Goal: Task Accomplishment & Management: Use online tool/utility

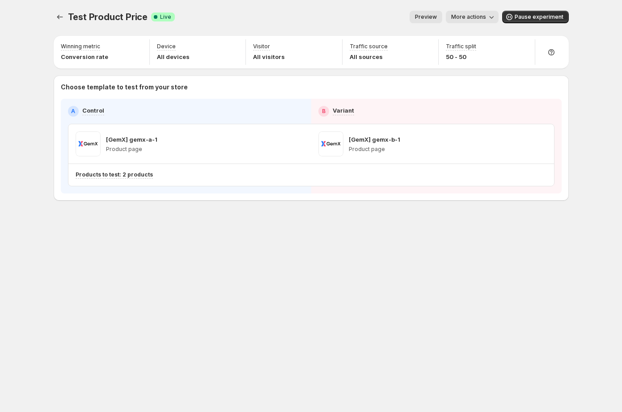
click at [57, 22] on button "Experiments" at bounding box center [60, 17] width 13 height 13
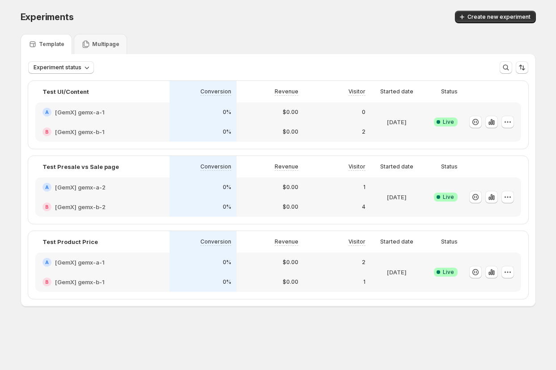
click at [246, 41] on div "Template Multipage" at bounding box center [278, 44] width 515 height 20
click at [242, 38] on div "Template Multipage" at bounding box center [278, 44] width 515 height 20
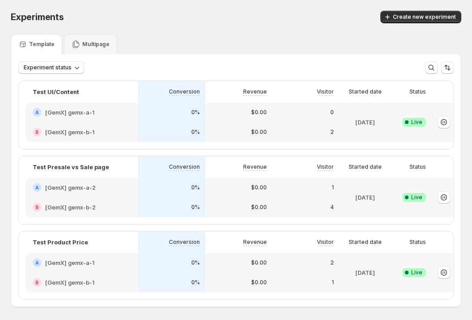
click at [207, 47] on div "Template Multipage" at bounding box center [236, 44] width 451 height 20
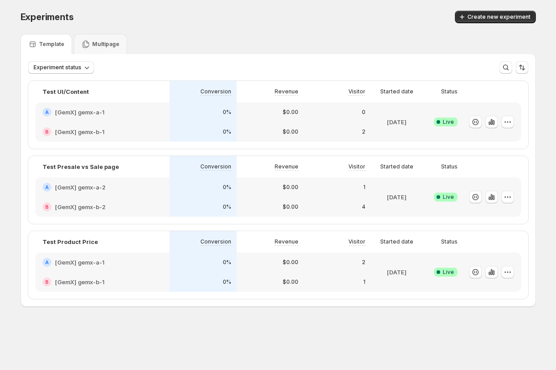
click at [191, 47] on div "Template Multipage" at bounding box center [278, 44] width 515 height 20
click at [506, 119] on icon "button" at bounding box center [507, 122] width 9 height 9
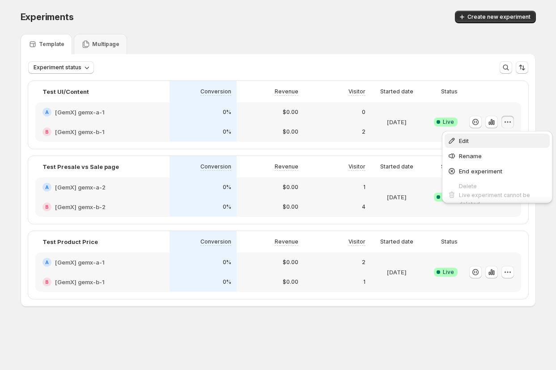
click at [485, 136] on span "Edit" at bounding box center [503, 140] width 88 height 9
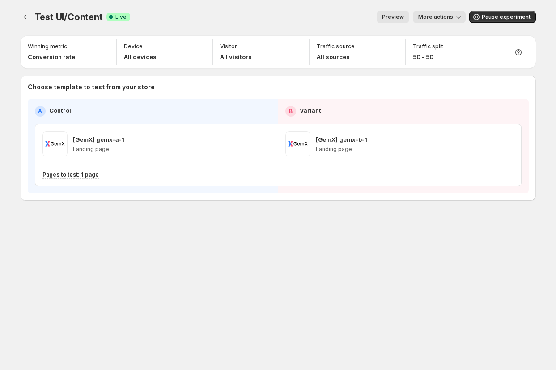
click at [407, 17] on button "Preview" at bounding box center [393, 17] width 33 height 13
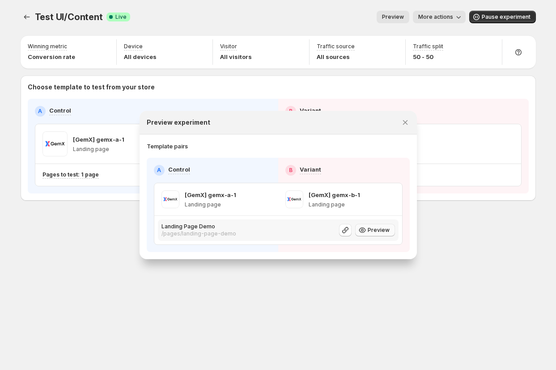
click at [377, 229] on span "Preview" at bounding box center [379, 230] width 22 height 7
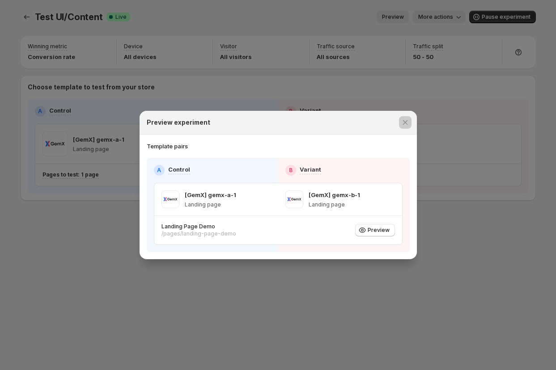
click at [89, 113] on div at bounding box center [278, 185] width 556 height 370
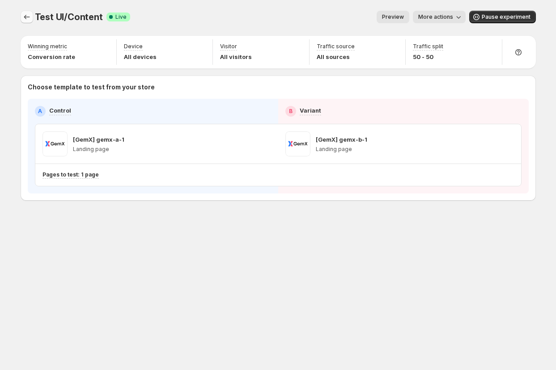
click at [21, 15] on button "Experiments" at bounding box center [27, 17] width 13 height 13
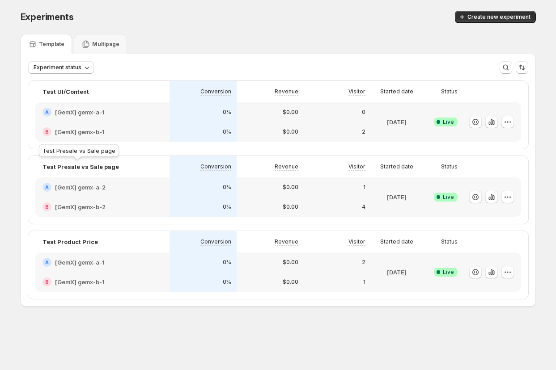
click at [65, 167] on p "Test Presale vs Sale page" at bounding box center [80, 166] width 76 height 9
click at [508, 195] on icon "button" at bounding box center [507, 197] width 9 height 9
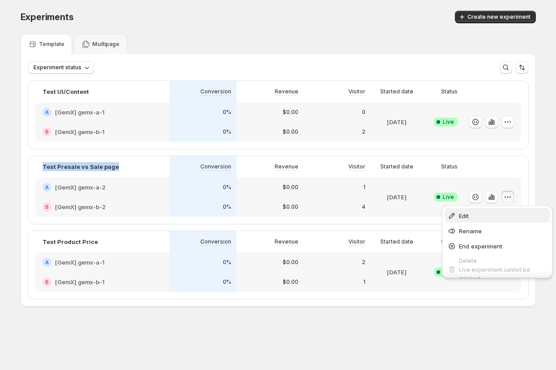
click at [487, 212] on span "Edit" at bounding box center [503, 216] width 88 height 9
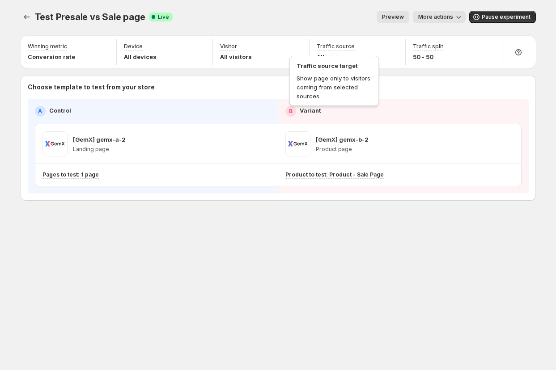
click at [317, 21] on div "Preview More actions" at bounding box center [323, 17] width 286 height 13
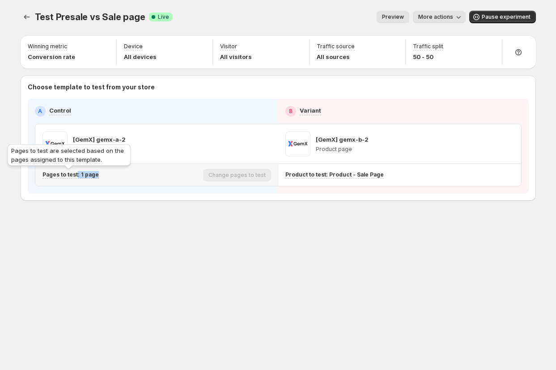
drag, startPoint x: 92, startPoint y: 175, endPoint x: 76, endPoint y: 174, distance: 15.3
click at [76, 174] on div "Pages to test: 1 page" at bounding box center [120, 175] width 157 height 8
click at [75, 174] on p "Pages to test: 1 page" at bounding box center [70, 174] width 56 height 7
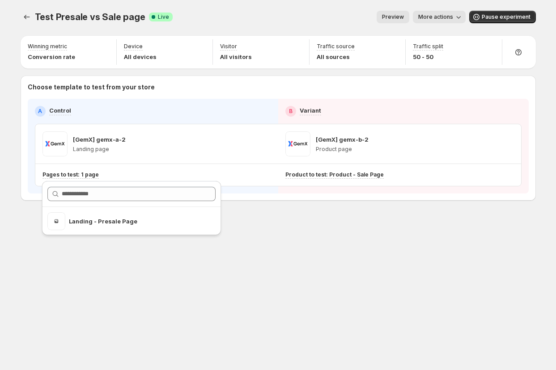
drag, startPoint x: 268, startPoint y: 231, endPoint x: 311, endPoint y: 178, distance: 68.1
click at [269, 232] on div "Test Presale vs Sale page. This page is ready Test Presale vs Sale page Success…" at bounding box center [278, 124] width 537 height 249
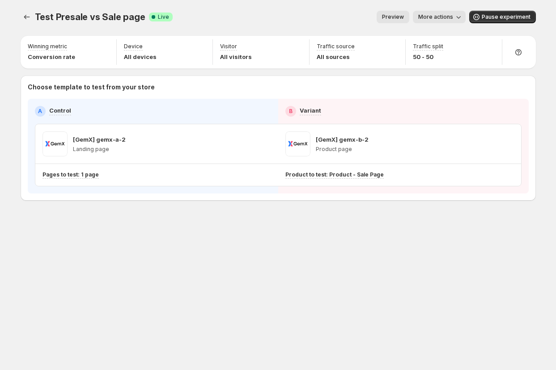
click at [350, 14] on div "Preview More actions" at bounding box center [323, 17] width 286 height 13
click at [427, 18] on span "More actions" at bounding box center [435, 16] width 35 height 7
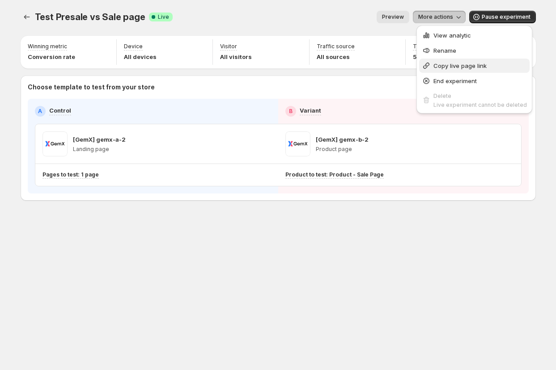
click at [449, 64] on span "Copy live page link" at bounding box center [459, 65] width 53 height 7
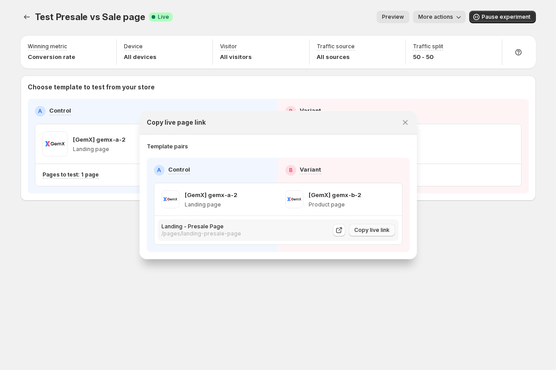
click at [369, 230] on span "Copy live link" at bounding box center [371, 230] width 35 height 7
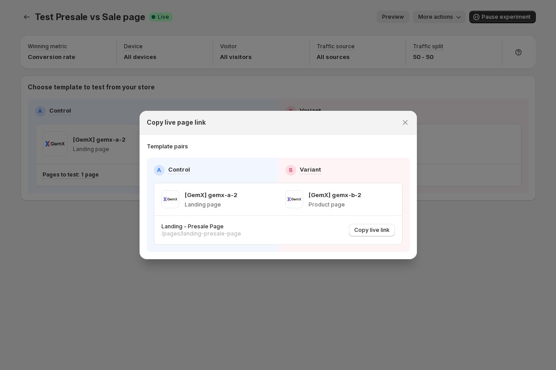
click at [103, 232] on div at bounding box center [278, 185] width 556 height 370
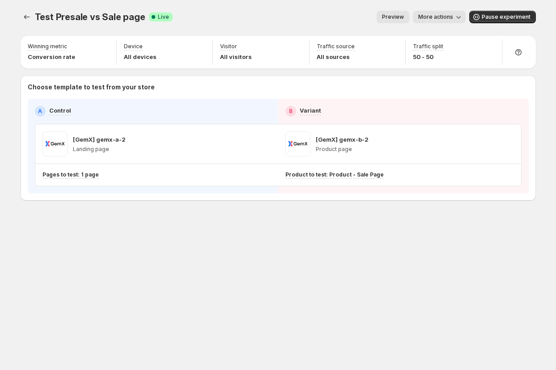
click at [91, 214] on div "Test Presale vs Sale page. This page is ready Test Presale vs Sale page Success…" at bounding box center [278, 124] width 537 height 249
click at [248, 145] on icon "button" at bounding box center [248, 144] width 9 height 9
drag, startPoint x: 70, startPoint y: 255, endPoint x: 75, endPoint y: 202, distance: 53.5
click at [70, 255] on div "Test Presale vs Sale page. This page is ready Test Presale vs Sale page Success…" at bounding box center [278, 185] width 537 height 370
click at [153, 289] on div "Test Presale vs Sale page. This page is ready Test Presale vs Sale page Success…" at bounding box center [278, 185] width 537 height 370
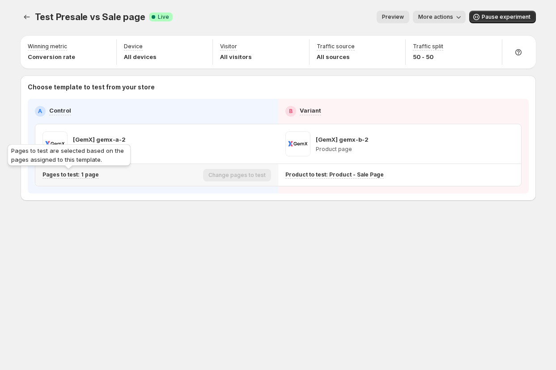
click at [81, 172] on p "Pages to test: 1 page" at bounding box center [70, 174] width 56 height 7
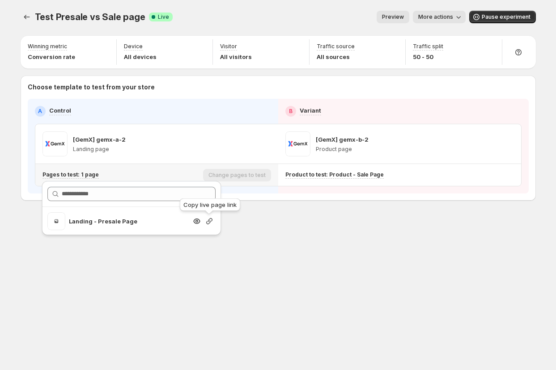
click at [207, 222] on icon "button" at bounding box center [209, 221] width 9 height 9
click at [316, 235] on div "Test Presale vs Sale page. This page is ready Test Presale vs Sale page Success…" at bounding box center [278, 124] width 537 height 249
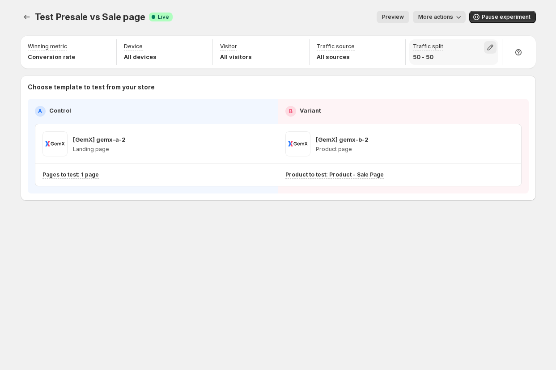
click at [489, 47] on icon "button" at bounding box center [490, 48] width 6 height 6
drag, startPoint x: 461, startPoint y: 66, endPoint x: 347, endPoint y: 67, distance: 113.6
type input "*"
click at [416, 67] on input "range" at bounding box center [480, 66] width 129 height 13
click at [324, 16] on div "Preview More actions" at bounding box center [323, 17] width 286 height 13
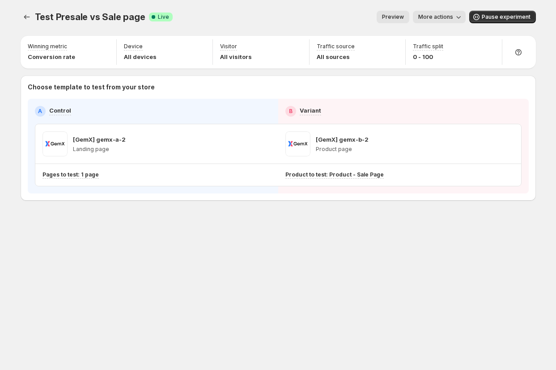
click at [273, 8] on div "Test Presale vs Sale page. This page is ready Test Presale vs Sale page Success…" at bounding box center [278, 17] width 515 height 34
drag, startPoint x: 243, startPoint y: 9, endPoint x: 232, endPoint y: 25, distance: 18.6
click at [243, 9] on div "Test Presale vs Sale page. This page is ready Test Presale vs Sale page Success…" at bounding box center [278, 17] width 515 height 34
click at [254, 238] on div "Test Presale vs Sale page. This page is ready Test Presale vs Sale page Success…" at bounding box center [278, 124] width 537 height 249
click at [487, 17] on span "Pause experiment" at bounding box center [506, 16] width 49 height 7
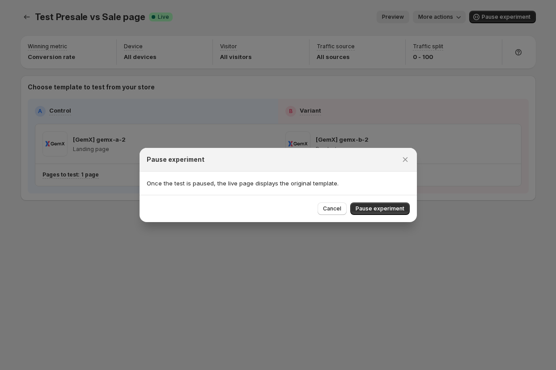
drag, startPoint x: 393, startPoint y: 204, endPoint x: 397, endPoint y: 201, distance: 5.1
click at [394, 204] on button "Pause experiment" at bounding box center [379, 209] width 59 height 13
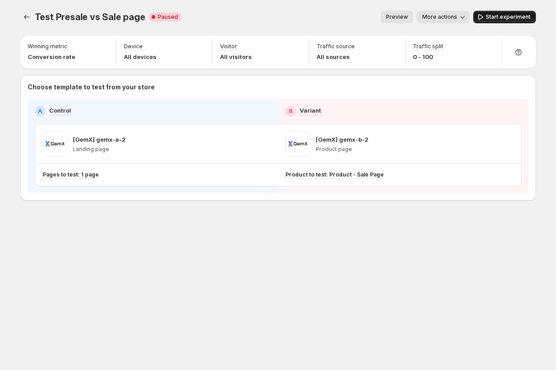
click at [491, 21] on button "Start experiment" at bounding box center [504, 17] width 63 height 13
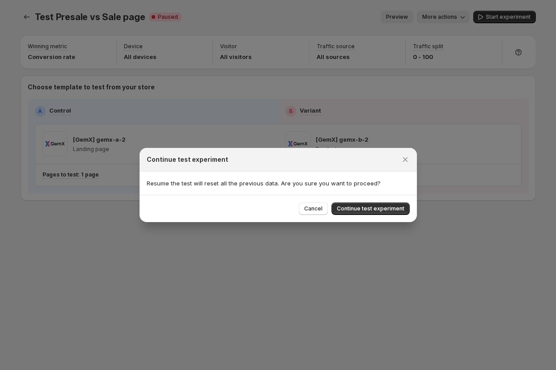
click at [389, 206] on span "Continue test experiment" at bounding box center [371, 208] width 68 height 7
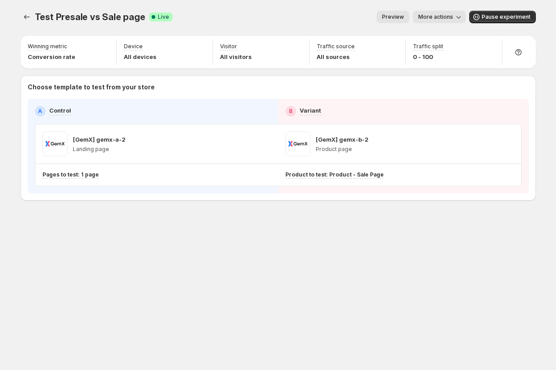
click at [318, 221] on div "Test Presale vs Sale page. This page is ready Test Presale vs Sale page Success…" at bounding box center [278, 124] width 537 height 249
click at [259, 4] on div "Test Presale vs Sale page. This page is ready Test Presale vs Sale page Success…" at bounding box center [278, 17] width 515 height 34
click at [270, 12] on div "Preview More actions" at bounding box center [323, 17] width 286 height 13
drag, startPoint x: 38, startPoint y: 16, endPoint x: 144, endPoint y: 13, distance: 106.5
click at [144, 13] on div "Test Presale vs Sale page Success Complete Live" at bounding box center [104, 17] width 138 height 13
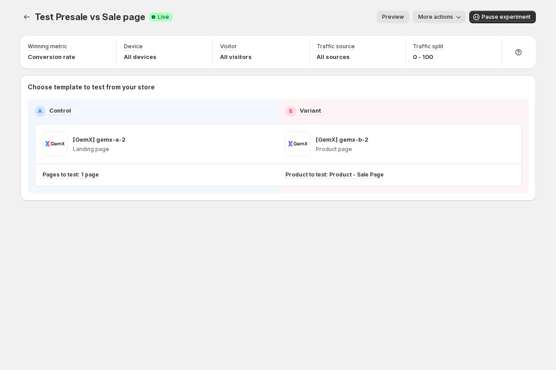
click at [227, 18] on div "Preview More actions" at bounding box center [323, 17] width 286 height 13
drag, startPoint x: 36, startPoint y: 15, endPoint x: 137, endPoint y: 15, distance: 101.1
click at [136, 16] on span "Test Presale vs Sale page" at bounding box center [90, 17] width 110 height 11
click at [201, 22] on div "Preview More actions" at bounding box center [323, 17] width 286 height 13
click at [30, 14] on icon "Experiments" at bounding box center [26, 17] width 9 height 9
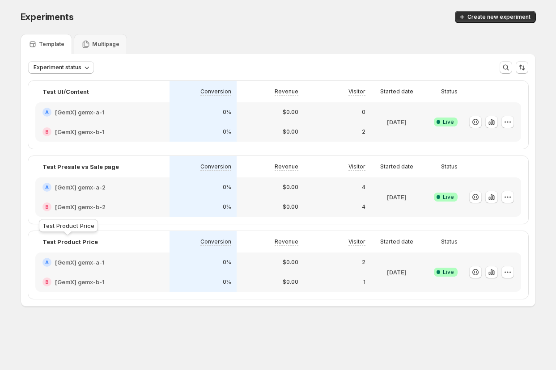
click at [73, 242] on p "Test Product Price" at bounding box center [69, 242] width 55 height 9
click at [73, 243] on p "Test Product Price" at bounding box center [69, 242] width 55 height 9
drag, startPoint x: 165, startPoint y: 236, endPoint x: 160, endPoint y: 226, distance: 11.0
click at [165, 236] on div "Test Product Price" at bounding box center [102, 241] width 134 height 21
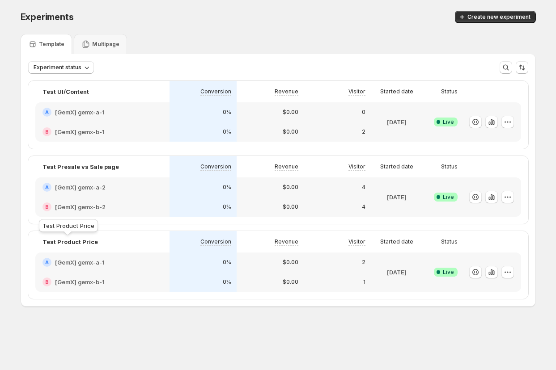
click at [74, 242] on p "Test Product Price" at bounding box center [69, 242] width 55 height 9
click at [507, 274] on icon "button" at bounding box center [507, 272] width 9 height 9
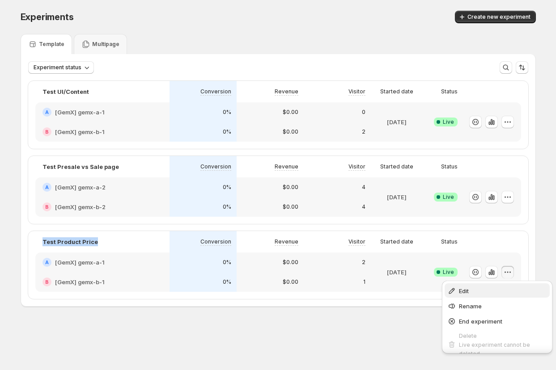
click at [475, 291] on span "Edit" at bounding box center [503, 291] width 88 height 9
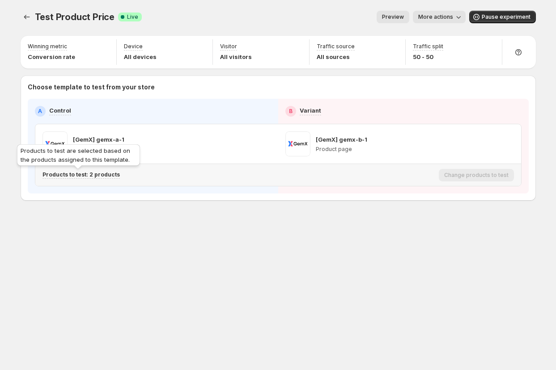
click at [111, 176] on p "Products to test: 2 products" at bounding box center [80, 174] width 77 height 7
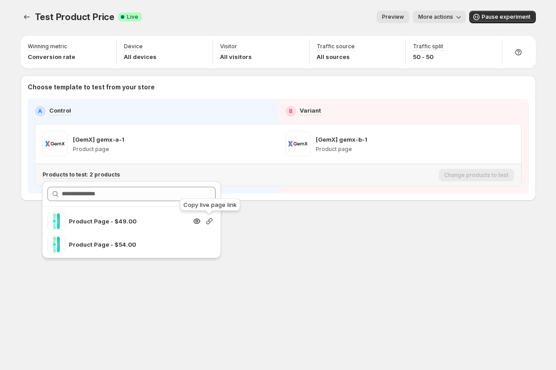
click at [208, 220] on icon "button" at bounding box center [209, 221] width 6 height 6
click at [300, 221] on div "Test Product Price. This page is ready Test Product Price Success Complete Live…" at bounding box center [278, 124] width 537 height 249
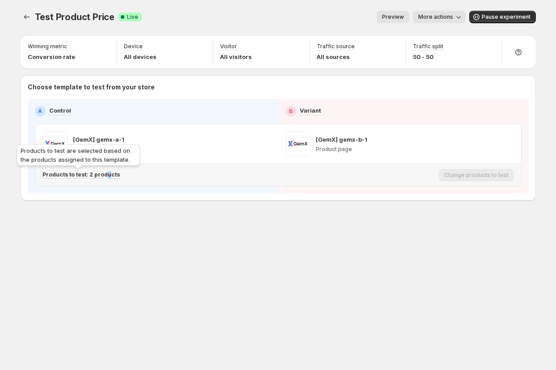
click at [105, 174] on p "Products to test: 2 products" at bounding box center [80, 174] width 77 height 7
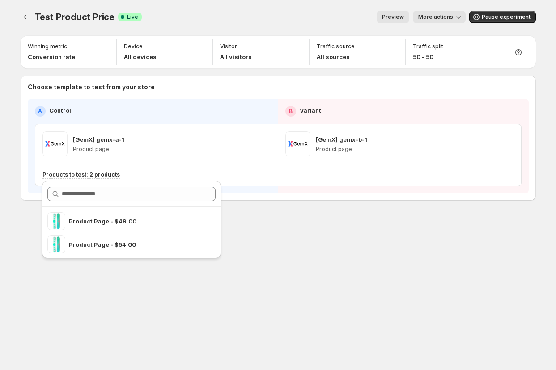
click at [263, 218] on div "Test Product Price. This page is ready Test Product Price Success Complete Live…" at bounding box center [278, 124] width 537 height 249
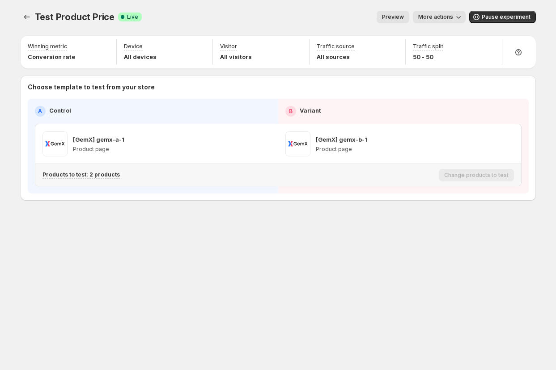
click at [116, 174] on div "Products to test: 2 products" at bounding box center [238, 175] width 393 height 8
click at [339, 201] on div "Test Product Price. This page is ready Test Product Price Success Complete Live…" at bounding box center [278, 124] width 537 height 249
click at [89, 174] on p "Products to test: 2 products" at bounding box center [80, 174] width 77 height 7
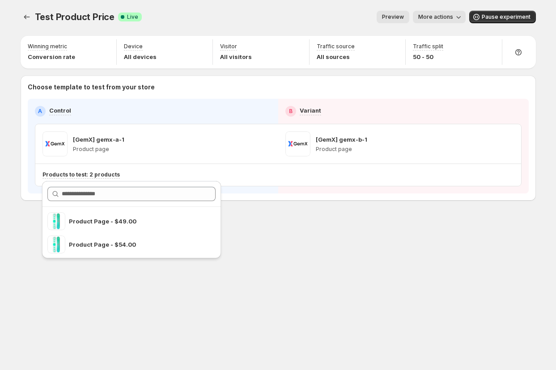
drag, startPoint x: 301, startPoint y: 217, endPoint x: 316, endPoint y: 210, distance: 17.0
click at [303, 216] on div "Test Product Price. This page is ready Test Product Price Success Complete Live…" at bounding box center [278, 124] width 537 height 249
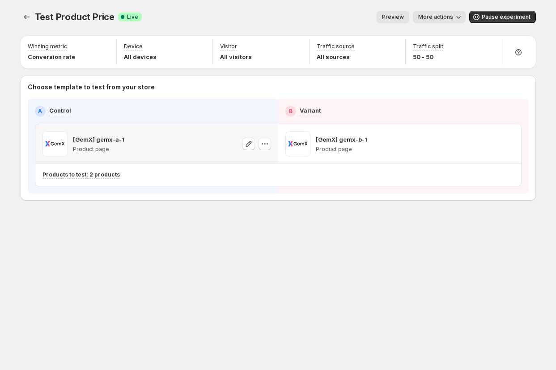
click at [113, 138] on p "[GemX] gemx-a-1" at bounding box center [98, 139] width 51 height 9
click at [112, 139] on p "[GemX] gemx-a-1" at bounding box center [98, 139] width 51 height 9
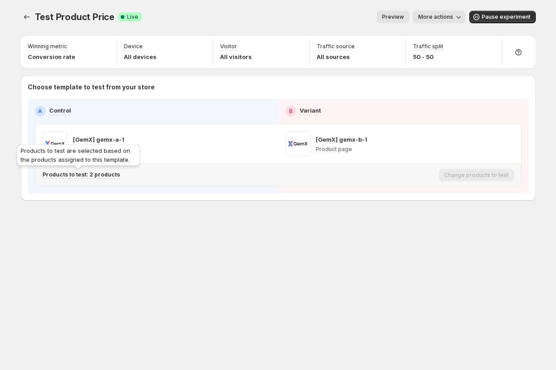
click at [80, 171] on p "Products to test: 2 products" at bounding box center [80, 174] width 77 height 7
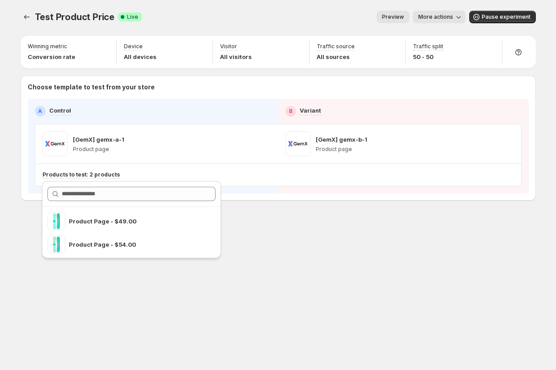
click at [293, 208] on div "Test Product Price. This page is ready Test Product Price Success Complete Live…" at bounding box center [278, 124] width 537 height 249
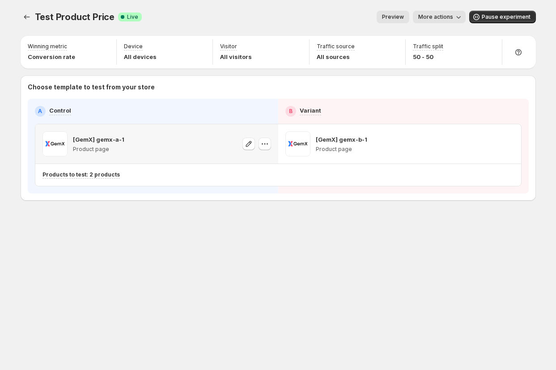
click at [112, 137] on p "[GemX] gemx-a-1" at bounding box center [98, 139] width 51 height 9
click at [111, 137] on p "[GemX] gemx-a-1" at bounding box center [98, 139] width 51 height 9
click at [249, 198] on div "Choose template to test from your store A Control B Variant [GemX] gemx-a-1 Pro…" at bounding box center [278, 138] width 515 height 125
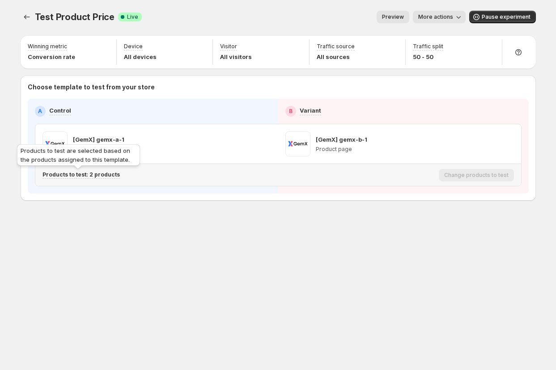
click at [102, 175] on p "Products to test: 2 products" at bounding box center [80, 174] width 77 height 7
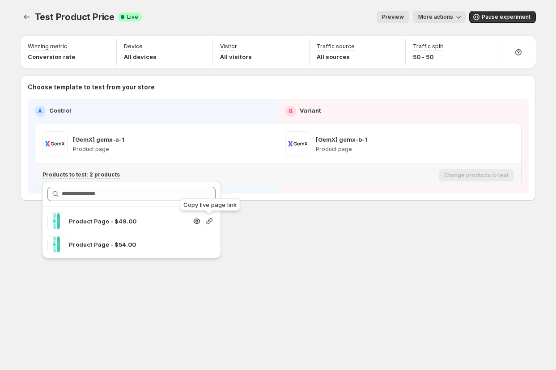
click at [208, 220] on icon "button" at bounding box center [209, 221] width 9 height 9
click at [296, 230] on div "Test Product Price. This page is ready Test Product Price Success Complete Live…" at bounding box center [278, 124] width 537 height 249
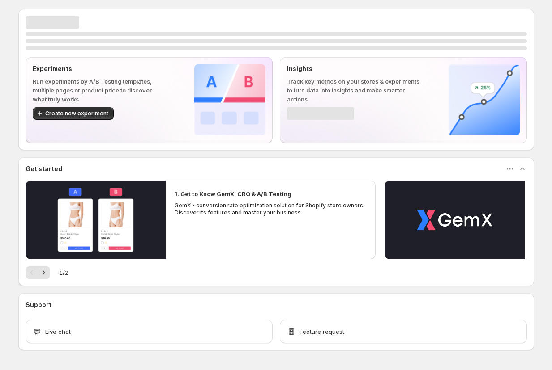
click at [84, 107] on button "Create new experiment" at bounding box center [73, 113] width 81 height 13
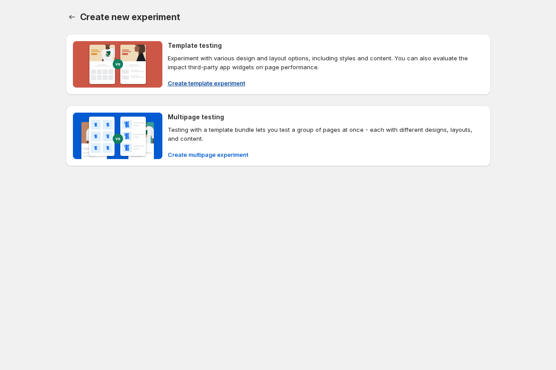
click at [201, 63] on p "Experiment with various design and layout options, including styles and content…" at bounding box center [326, 63] width 316 height 18
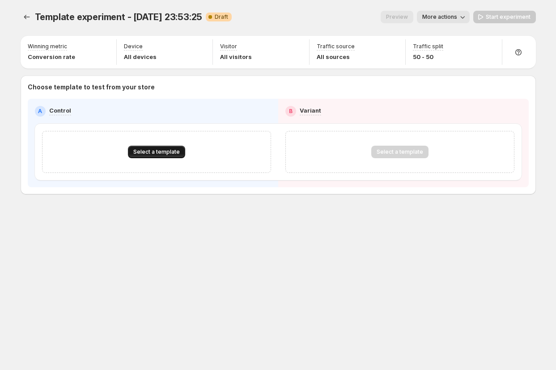
click at [162, 153] on span "Select a template" at bounding box center [156, 152] width 47 height 7
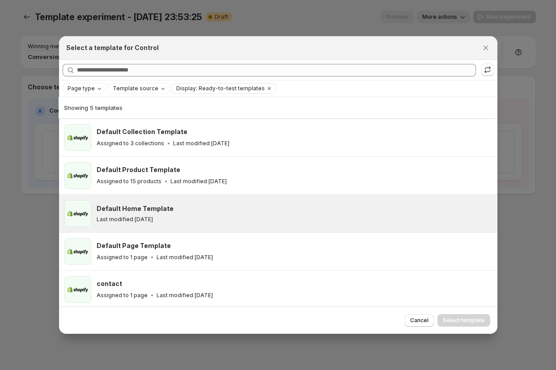
scroll to position [2, 0]
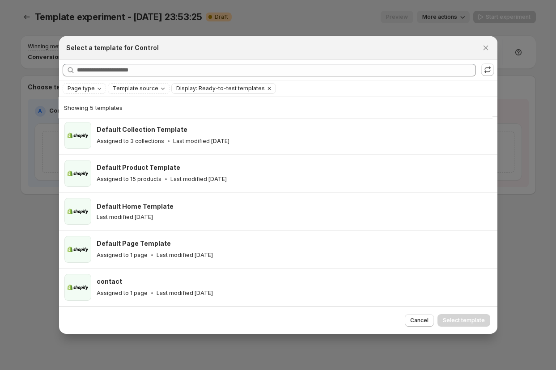
click at [266, 90] on icon "Clear" at bounding box center [269, 88] width 7 height 7
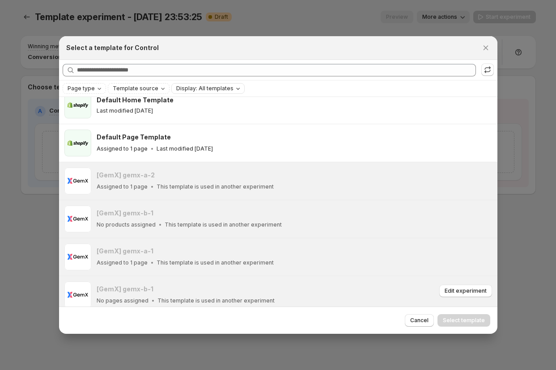
scroll to position [200, 0]
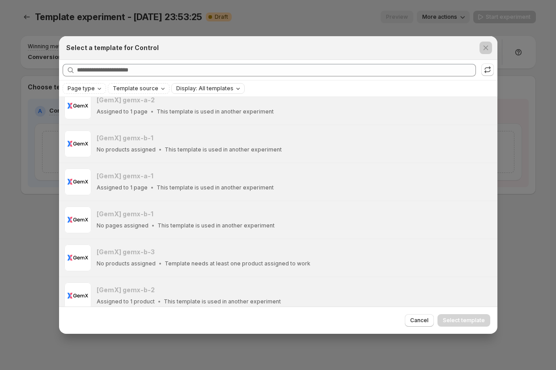
click at [20, 215] on div at bounding box center [278, 185] width 556 height 370
